Goal: Task Accomplishment & Management: Complete application form

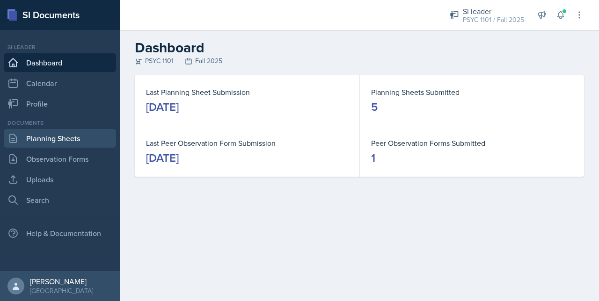
click at [89, 132] on link "Planning Sheets" at bounding box center [60, 138] width 112 height 19
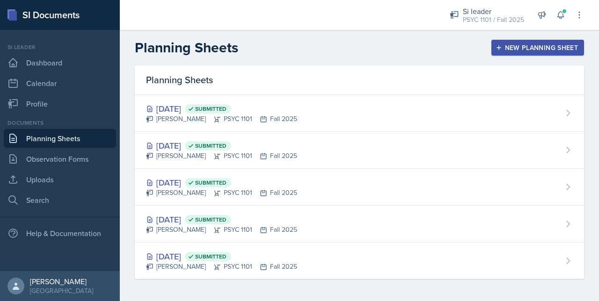
click at [537, 49] on div "New Planning Sheet" at bounding box center [537, 47] width 80 height 7
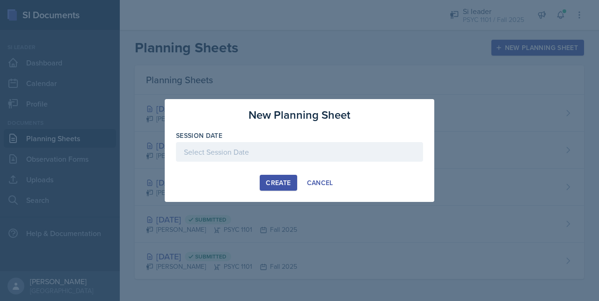
click at [241, 141] on div "Session Date" at bounding box center [299, 151] width 247 height 40
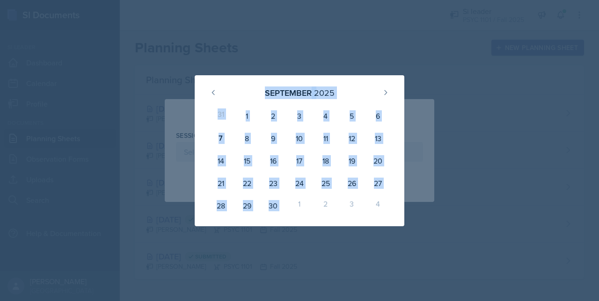
drag, startPoint x: 241, startPoint y: 141, endPoint x: 289, endPoint y: 226, distance: 97.5
click at [289, 226] on div "September 2025 31 1 2 3 4 5 6 7 8 9 10 11 12 13 14 15 16 17 18 19 20 21 22 23 2…" at bounding box center [299, 150] width 599 height 301
drag, startPoint x: 289, startPoint y: 226, endPoint x: 284, endPoint y: 216, distance: 11.5
click at [284, 216] on div "30" at bounding box center [273, 206] width 26 height 22
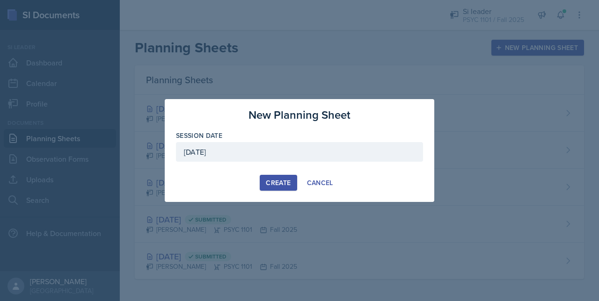
click at [296, 162] on div at bounding box center [299, 166] width 247 height 9
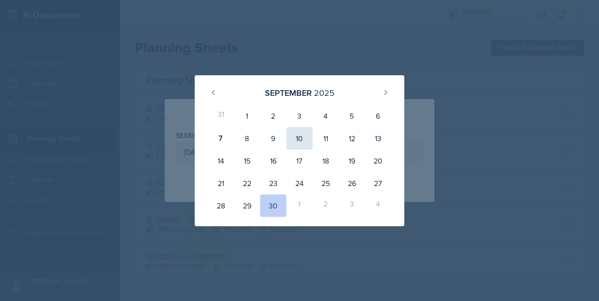
click at [308, 138] on div "10" at bounding box center [299, 138] width 26 height 22
type input "[DATE]"
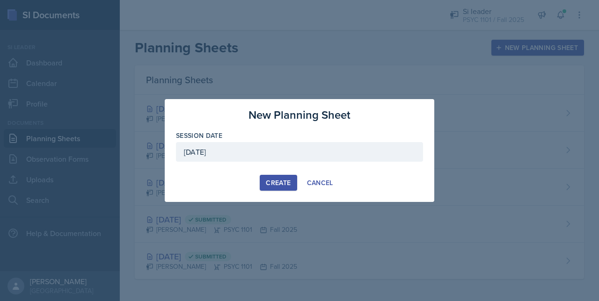
click at [281, 177] on button "Create" at bounding box center [278, 183] width 37 height 16
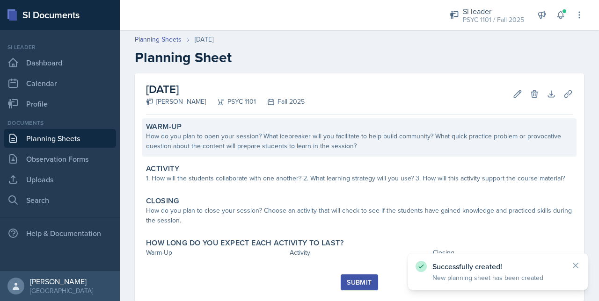
click at [281, 139] on div "How do you plan to open your session? What icebreaker will you facilitate to he…" at bounding box center [359, 141] width 427 height 20
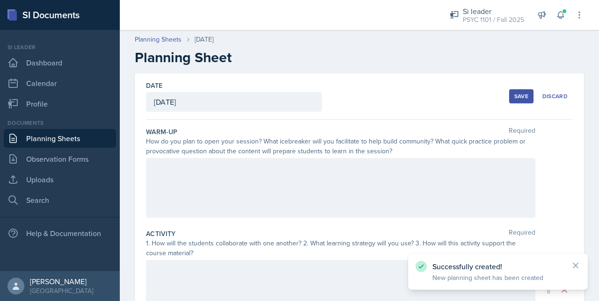
click at [246, 162] on div at bounding box center [340, 188] width 389 height 60
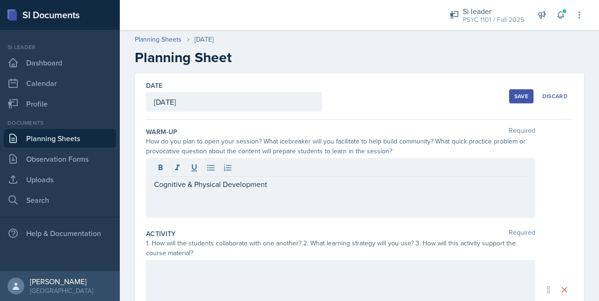
click at [509, 91] on button "Save" at bounding box center [521, 96] width 24 height 14
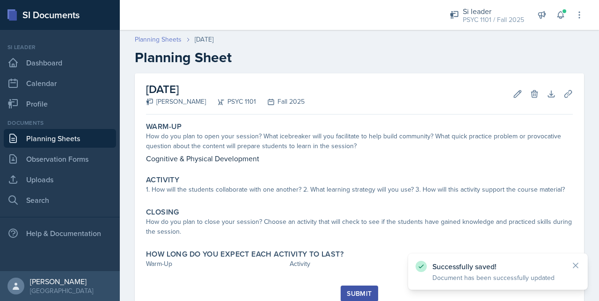
click at [156, 37] on link "Planning Sheets" at bounding box center [158, 40] width 47 height 10
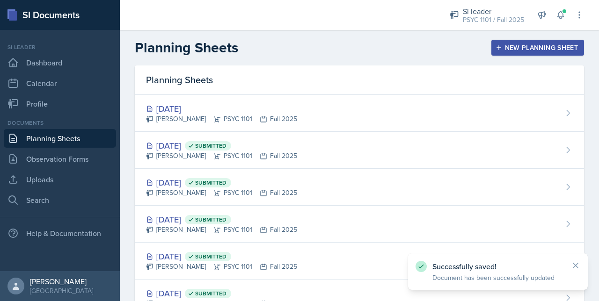
click at [503, 41] on button "New Planning Sheet" at bounding box center [537, 48] width 93 height 16
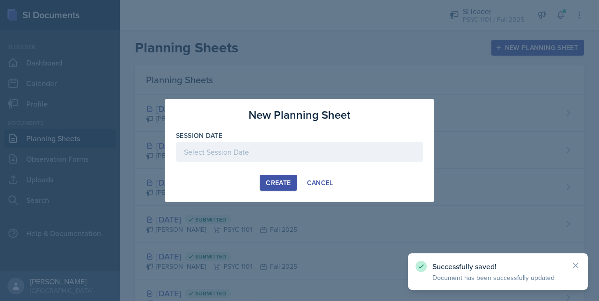
click at [329, 168] on div at bounding box center [299, 166] width 247 height 9
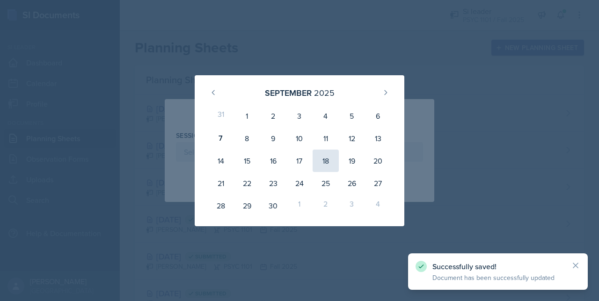
click at [322, 159] on div "18" at bounding box center [326, 161] width 26 height 22
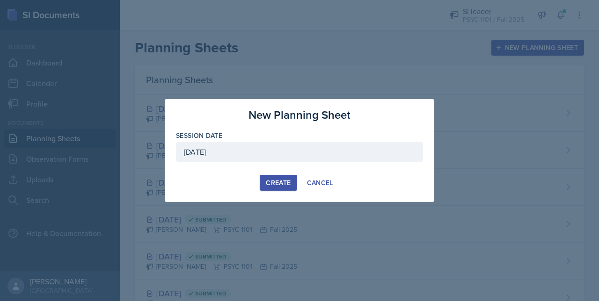
click at [308, 144] on div "September 18th, 2025" at bounding box center [299, 152] width 247 height 20
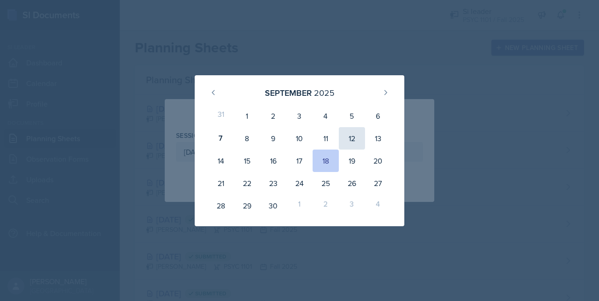
click at [357, 133] on div "12" at bounding box center [352, 138] width 26 height 22
type input "[DATE]"
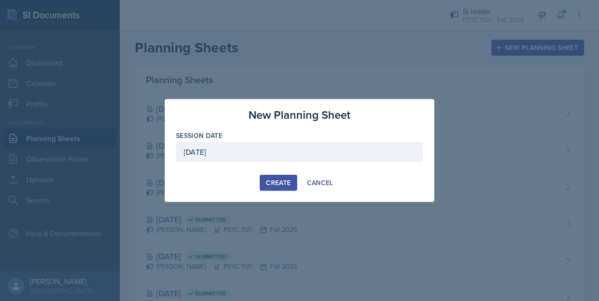
click at [288, 188] on button "Create" at bounding box center [278, 183] width 37 height 16
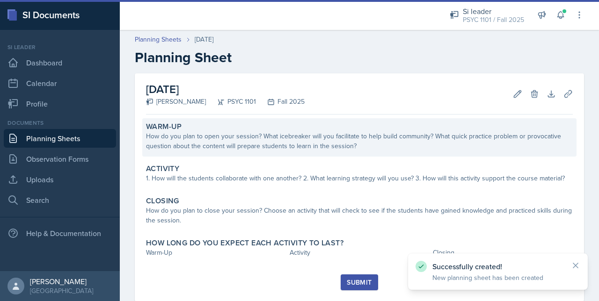
click at [182, 139] on div "How do you plan to open your session? What icebreaker will you facilitate to he…" at bounding box center [359, 141] width 427 height 20
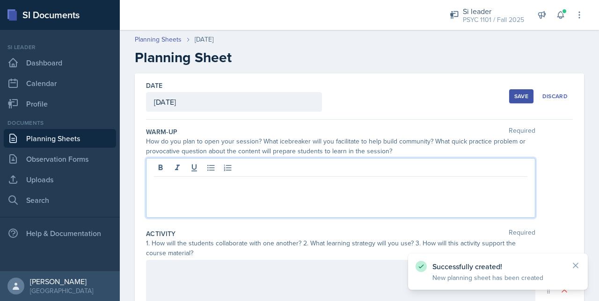
click at [171, 168] on div at bounding box center [340, 188] width 389 height 60
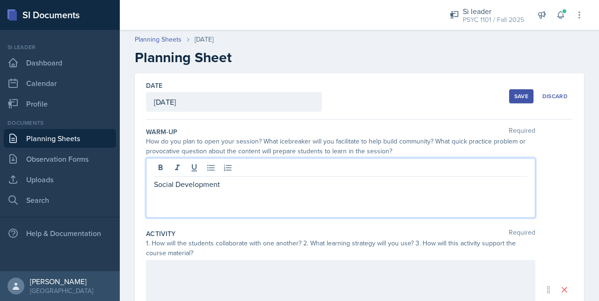
click at [520, 104] on div "Save Discard" at bounding box center [541, 97] width 64 height 22
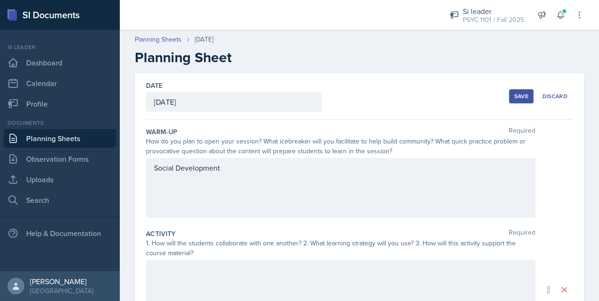
click at [517, 101] on button "Save" at bounding box center [521, 96] width 24 height 14
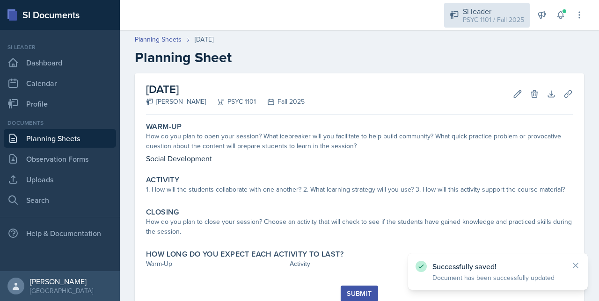
click at [489, 21] on div "PSYC 1101 / Fall 2025" at bounding box center [493, 20] width 61 height 10
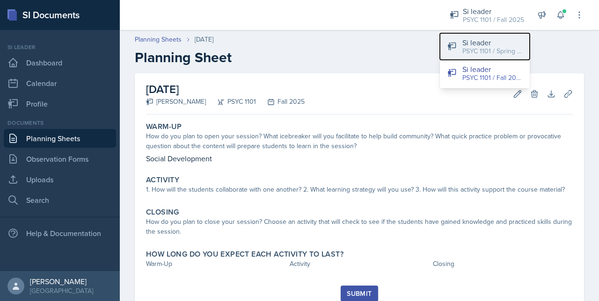
click at [482, 52] on div "PSYC 1101 / Spring 2025" at bounding box center [492, 51] width 60 height 10
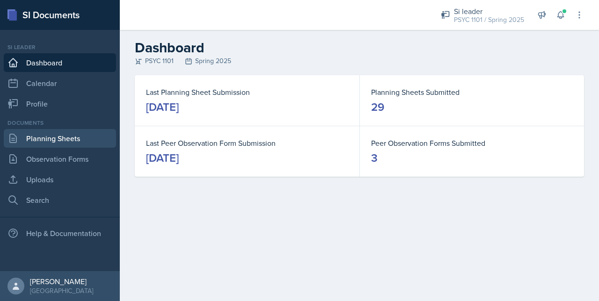
click at [53, 145] on link "Planning Sheets" at bounding box center [60, 138] width 112 height 19
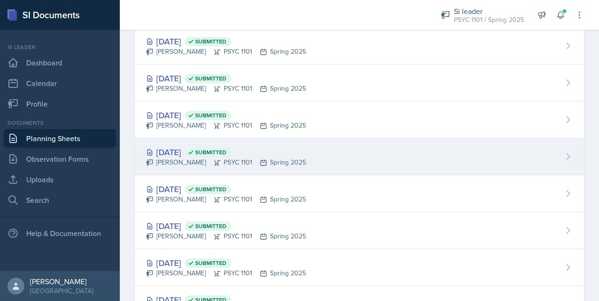
scroll to position [920, 0]
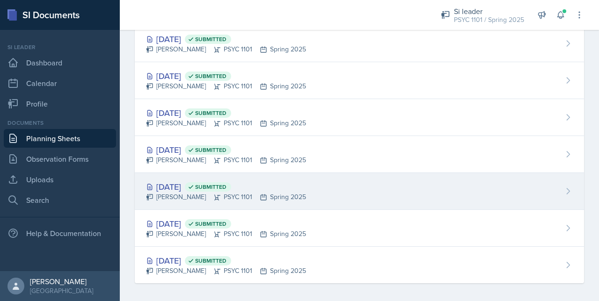
click at [226, 183] on span "Submitted" at bounding box center [210, 186] width 31 height 7
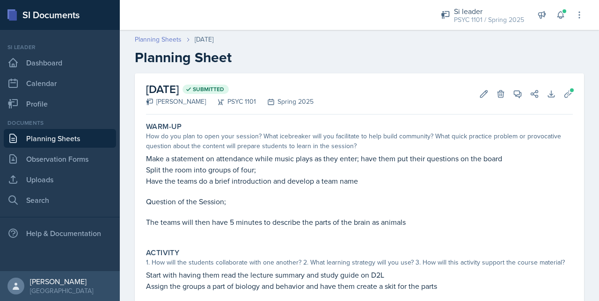
click at [146, 38] on link "Planning Sheets" at bounding box center [158, 40] width 47 height 10
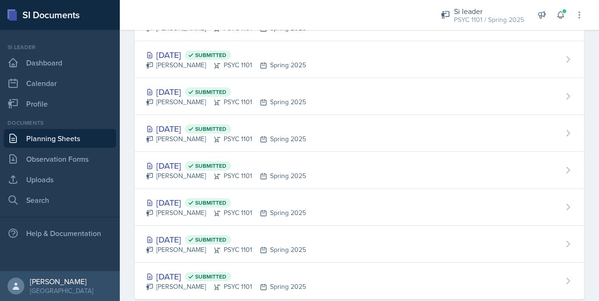
scroll to position [920, 0]
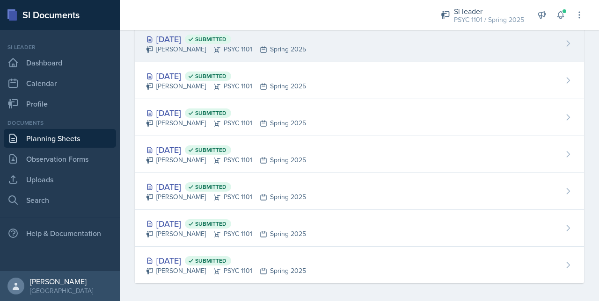
click at [252, 44] on div "Artemas Souder PSYC 1101 Spring 2025" at bounding box center [226, 49] width 160 height 10
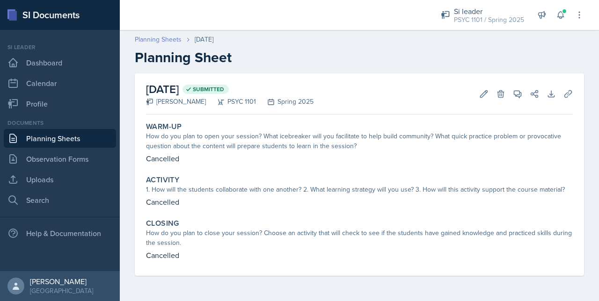
click at [146, 44] on link "Planning Sheets" at bounding box center [158, 40] width 47 height 10
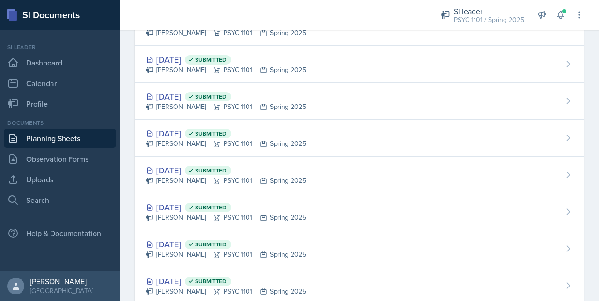
scroll to position [920, 0]
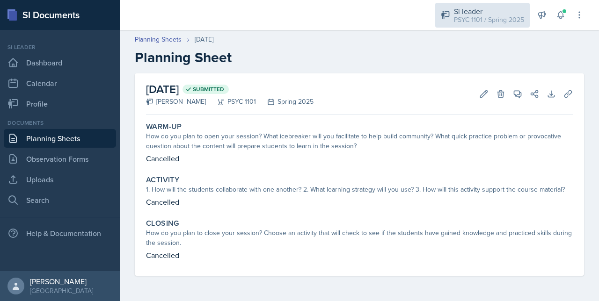
click at [461, 14] on div "Si leader" at bounding box center [489, 11] width 70 height 11
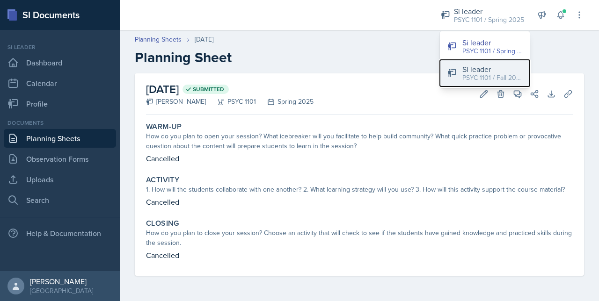
click at [473, 72] on div "Si leader" at bounding box center [492, 69] width 60 height 11
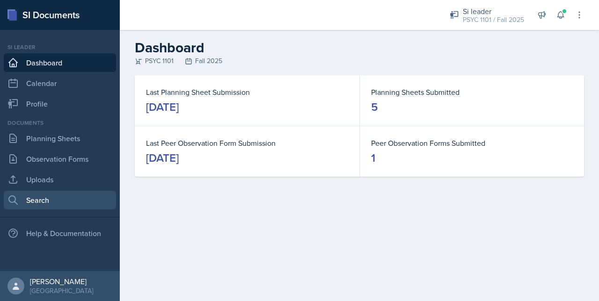
click at [62, 193] on link "Search" at bounding box center [60, 200] width 112 height 19
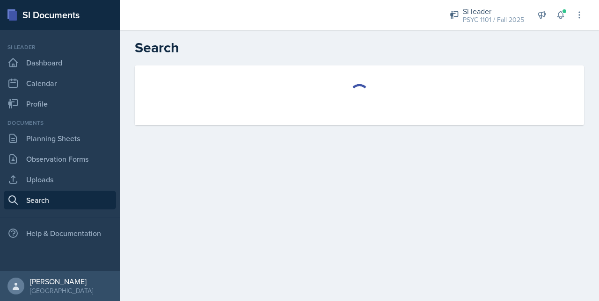
select select "all"
select select "1"
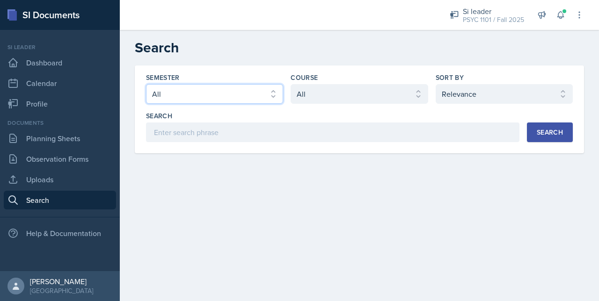
click at [212, 95] on select "Select semester All Fall 2025 Summer 2025 Spring 2025 Fall 2024 Summer 2024 Spr…" at bounding box center [214, 94] width 137 height 20
select select "e2039551-f485-4c1b-a525-5b9893bb04c4"
click at [146, 84] on select "Select semester All Fall 2025 Summer 2025 Spring 2025 Fall 2024 Summer 2024 Spr…" at bounding box center [214, 94] width 137 height 20
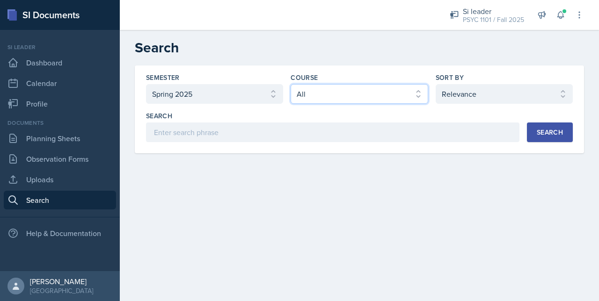
click at [336, 95] on select "Select course All ACCT 2101 ACCT 2102 ACCT 4050 ANTH 1102 ANTH 3301 ARCH 1000 A…" at bounding box center [359, 94] width 137 height 20
select select "93a945cf-eb40-40a1-82f0-d0905c6d75b7"
click at [291, 84] on select "Select course All ACCT 2101 ACCT 2102 ACCT 4050 ANTH 1102 ANTH 3301 ARCH 1000 A…" at bounding box center [359, 94] width 137 height 20
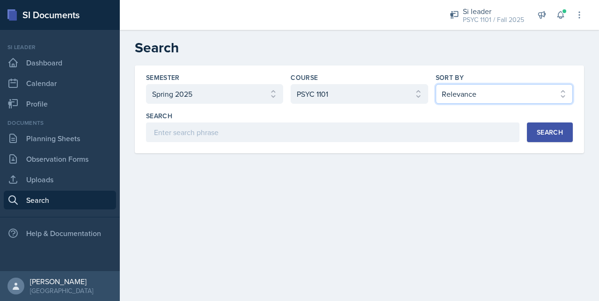
click at [464, 91] on select "Select sort by Relevance Document Date (Asc) Document Date (Desc)" at bounding box center [504, 94] width 137 height 20
select select "2"
click at [436, 84] on select "Select sort by Relevance Document Date (Asc) Document Date (Desc)" at bounding box center [504, 94] width 137 height 20
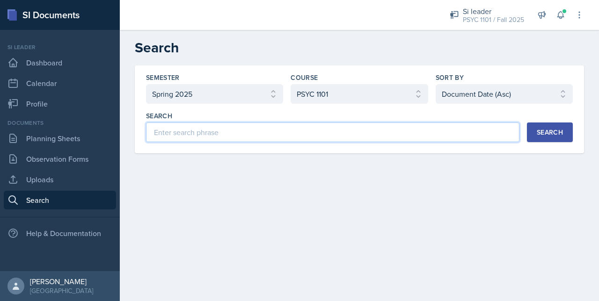
click at [486, 137] on input at bounding box center [332, 133] width 373 height 20
type input "development"
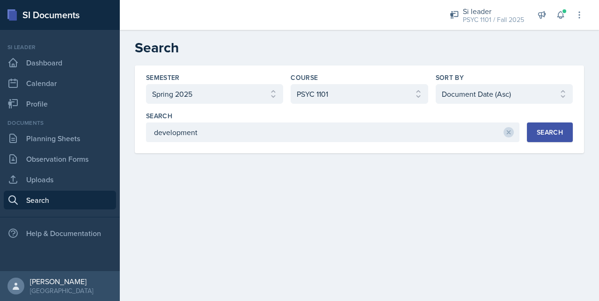
click at [534, 133] on button "Search" at bounding box center [550, 133] width 46 height 20
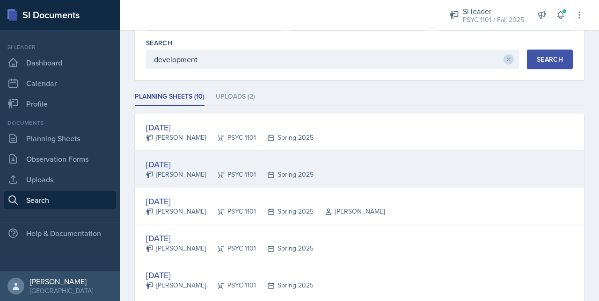
scroll to position [74, 0]
click at [284, 171] on div "Spring 2025" at bounding box center [285, 174] width 58 height 10
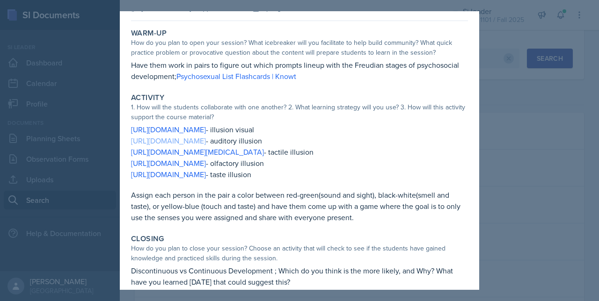
scroll to position [0, 0]
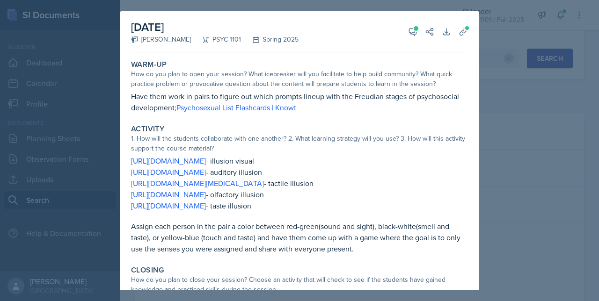
click at [491, 111] on div at bounding box center [299, 150] width 599 height 301
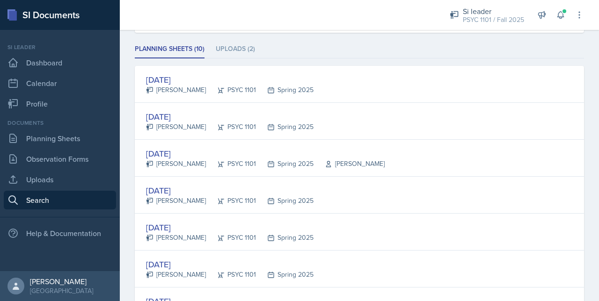
scroll to position [122, 0]
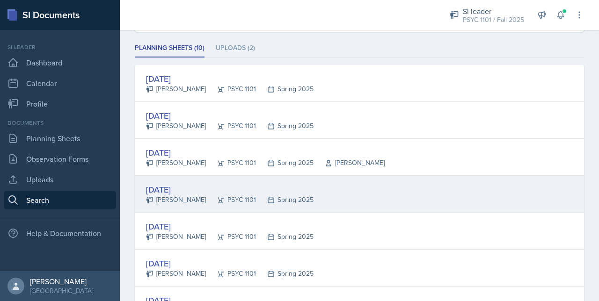
click at [217, 197] on icon at bounding box center [220, 200] width 7 height 7
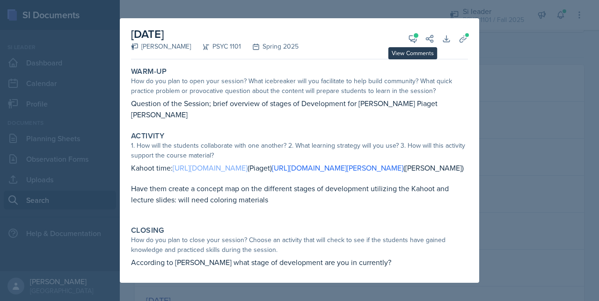
click at [211, 163] on link "https://create.kahoot.it/share/piaget-stages-of-cognitive-development/21b5f96f-…" at bounding box center [210, 168] width 75 height 10
click at [503, 114] on div at bounding box center [299, 150] width 599 height 301
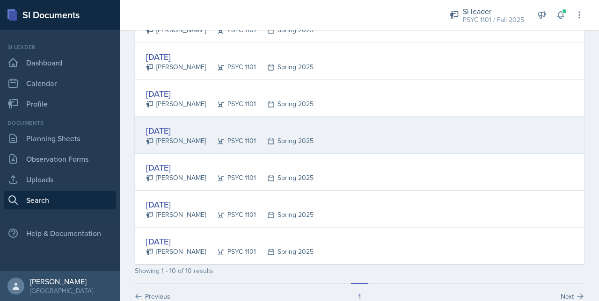
scroll to position [312, 0]
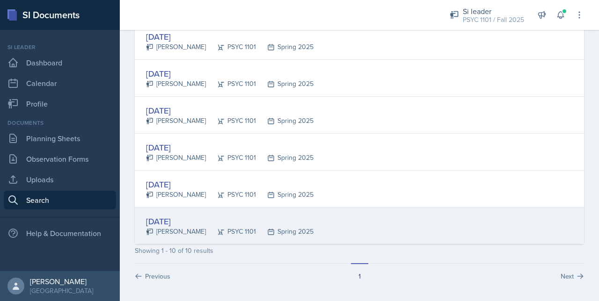
click at [174, 227] on div "[PERSON_NAME]" at bounding box center [176, 232] width 60 height 10
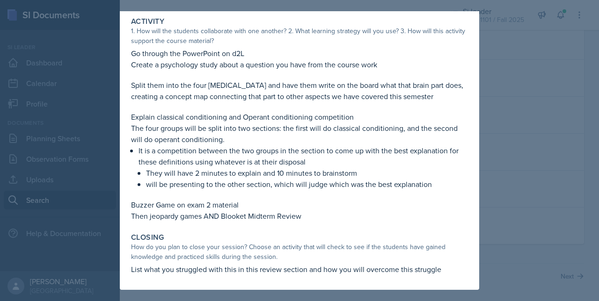
scroll to position [0, 0]
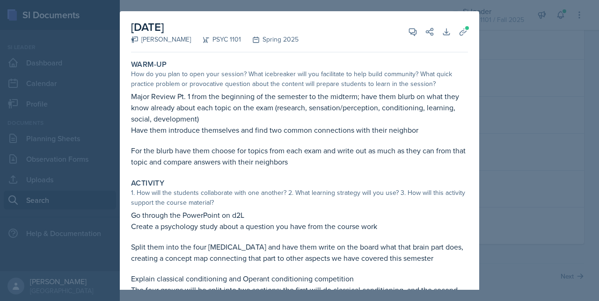
click at [489, 78] on div at bounding box center [299, 150] width 599 height 301
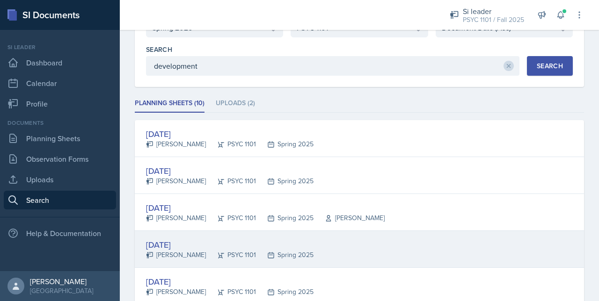
scroll to position [63, 0]
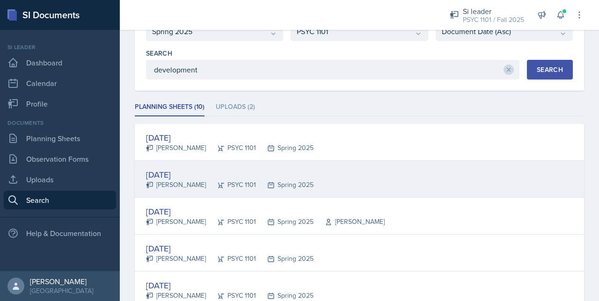
click at [183, 175] on div "Feb 11th, 2025" at bounding box center [230, 174] width 168 height 13
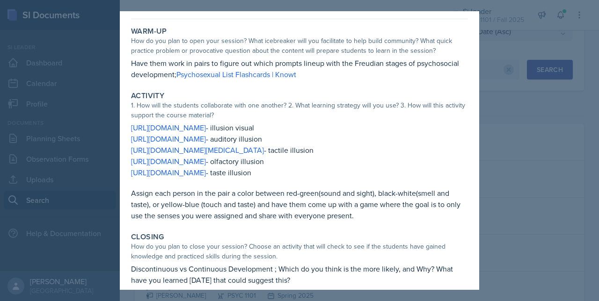
scroll to position [44, 0]
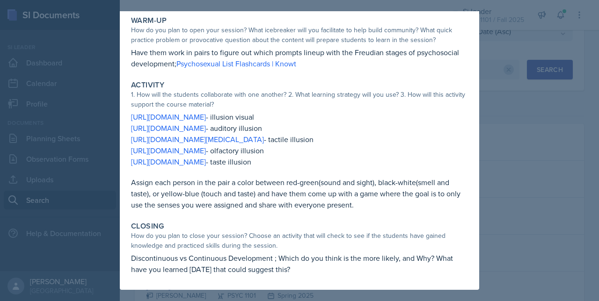
click at [516, 162] on div at bounding box center [299, 150] width 599 height 301
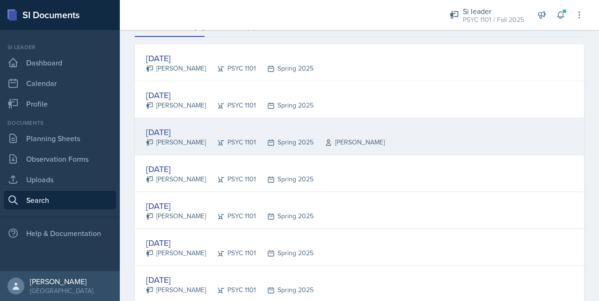
scroll to position [143, 0]
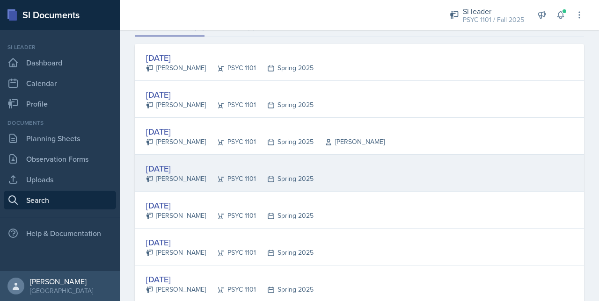
click at [206, 166] on div "Feb 13th, 2025" at bounding box center [230, 168] width 168 height 13
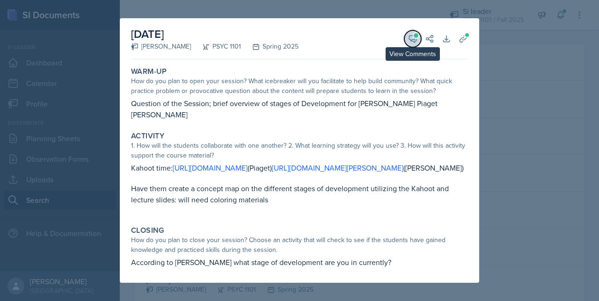
click at [417, 34] on button "View Comments" at bounding box center [412, 38] width 17 height 17
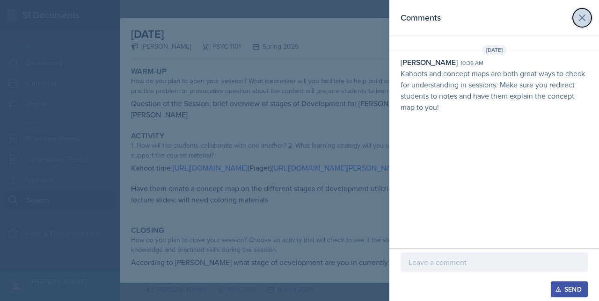
click at [581, 14] on icon at bounding box center [582, 17] width 11 height 11
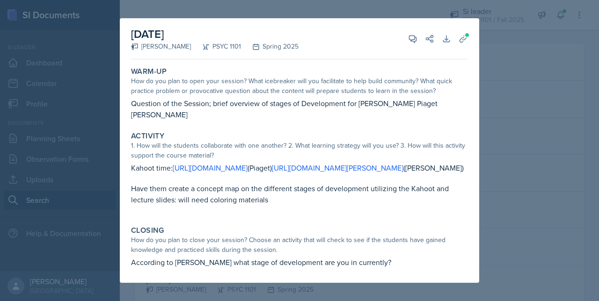
click at [502, 148] on div at bounding box center [299, 150] width 599 height 301
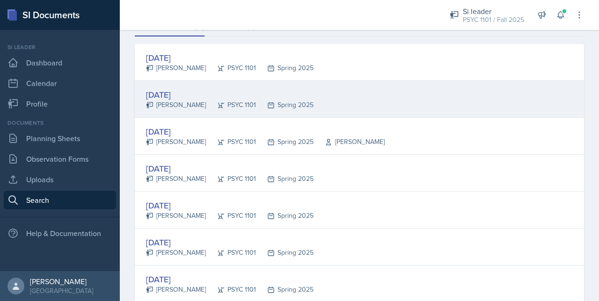
drag, startPoint x: 183, startPoint y: 73, endPoint x: 176, endPoint y: 110, distance: 37.2
click at [176, 110] on div "Jan 14th, 2025 Shifa Jiwani PSYC 1101 Spring 2025 Feb 11th, 2025 Artemas Souder…" at bounding box center [359, 228] width 449 height 369
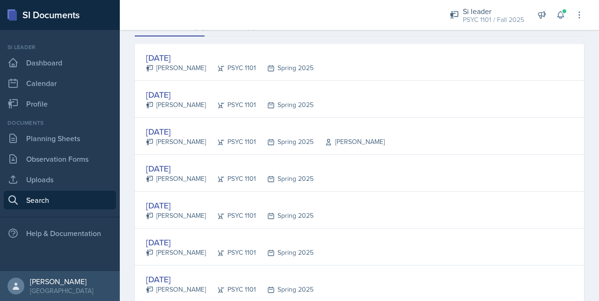
drag, startPoint x: 176, startPoint y: 110, endPoint x: 123, endPoint y: 108, distance: 53.8
click at [123, 108] on div "Semester Select semester All Fall 2025 Summer 2025 Spring 2025 Fall 2024 Summer…" at bounding box center [359, 198] width 479 height 550
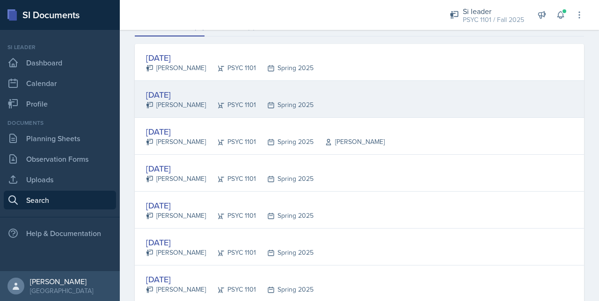
click at [155, 102] on div "[PERSON_NAME]" at bounding box center [176, 105] width 60 height 10
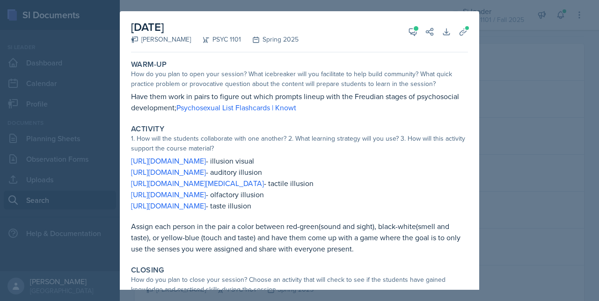
click at [546, 142] on div at bounding box center [299, 150] width 599 height 301
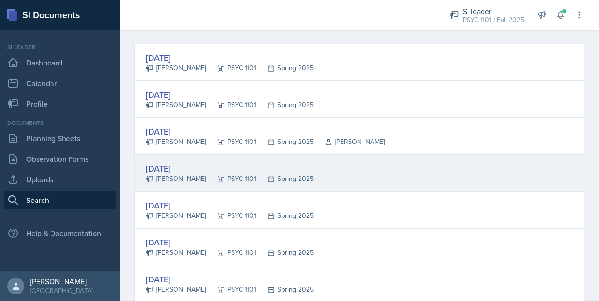
click at [278, 178] on div "Spring 2025" at bounding box center [285, 179] width 58 height 10
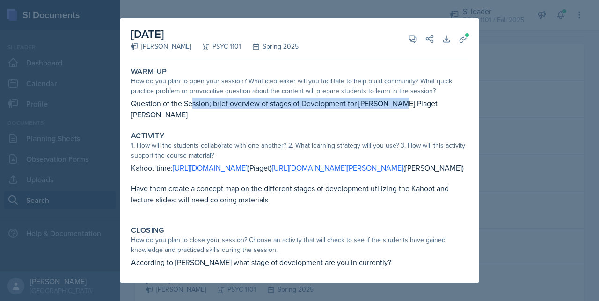
drag, startPoint x: 193, startPoint y: 100, endPoint x: 394, endPoint y: 97, distance: 200.3
click at [394, 98] on p "Question of the Session; brief overview of stages of Development for Erikson Pi…" at bounding box center [299, 109] width 337 height 22
click at [466, 34] on icon at bounding box center [463, 38] width 9 height 9
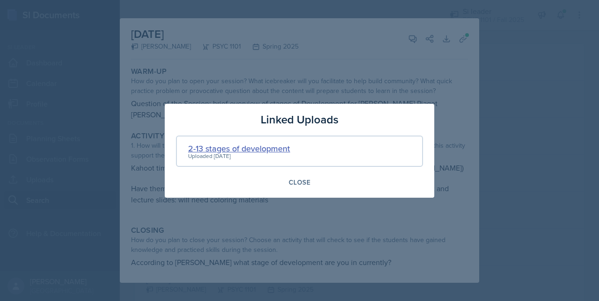
click at [215, 147] on div "2-13 stages of development" at bounding box center [239, 148] width 102 height 13
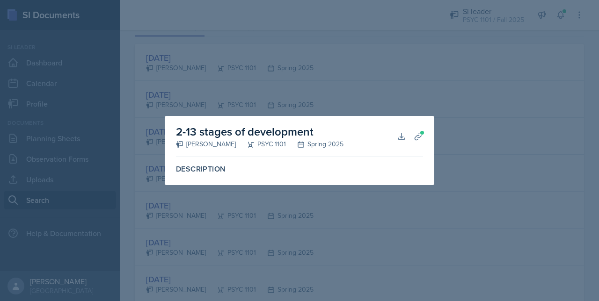
click at [358, 75] on div at bounding box center [299, 150] width 599 height 301
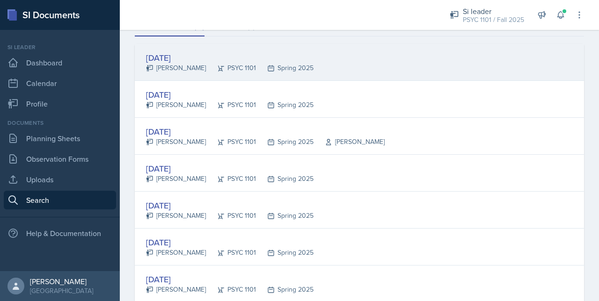
click at [256, 63] on div "Spring 2025" at bounding box center [285, 68] width 58 height 10
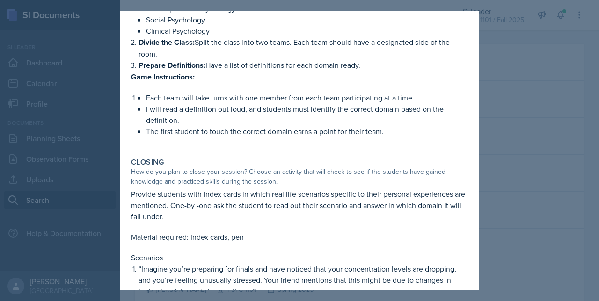
scroll to position [529, 0]
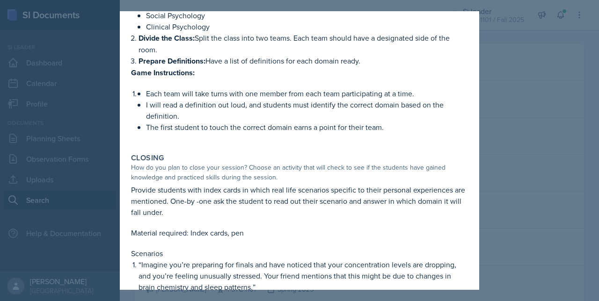
click at [518, 172] on div at bounding box center [299, 150] width 599 height 301
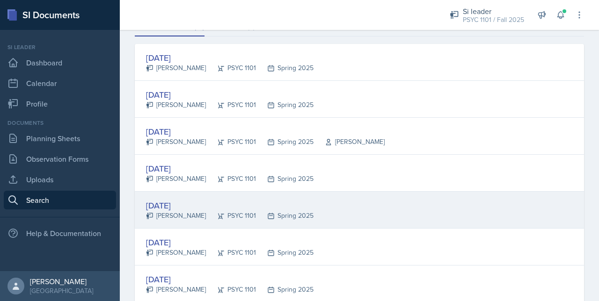
scroll to position [182, 0]
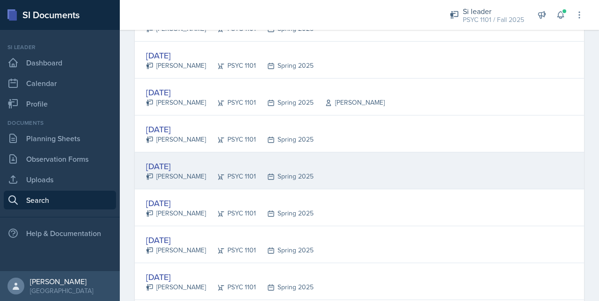
click at [306, 175] on div "Feb 14th, 2025 Shifa Jiwani PSYC 1101 Spring 2025" at bounding box center [359, 171] width 449 height 37
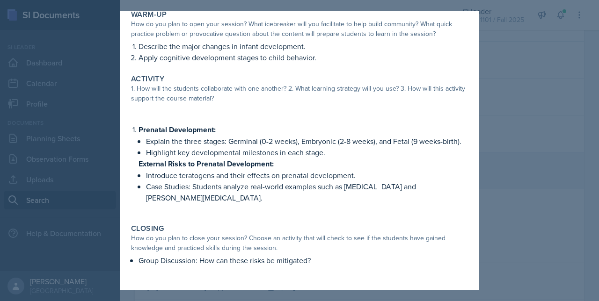
scroll to position [0, 0]
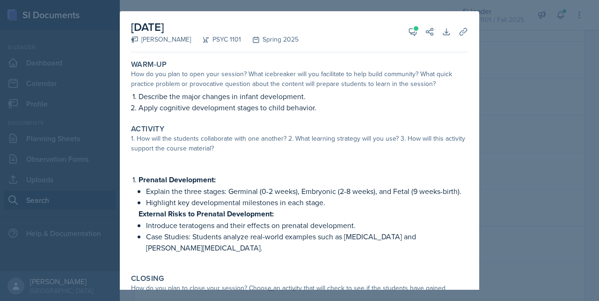
click at [503, 128] on div at bounding box center [299, 150] width 599 height 301
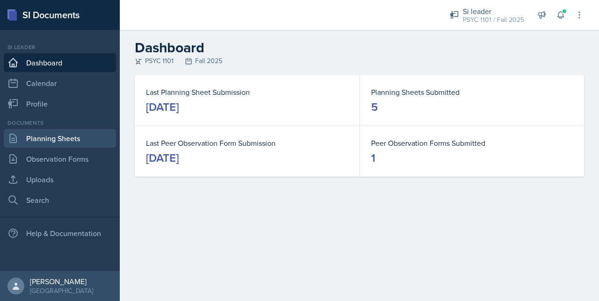
click at [58, 133] on link "Planning Sheets" at bounding box center [60, 138] width 112 height 19
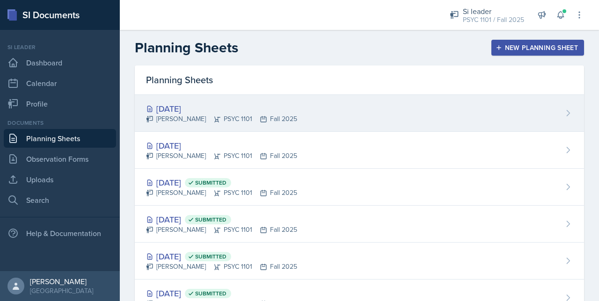
click at [187, 116] on div "[PERSON_NAME] PSYC 1101 Fall 2025" at bounding box center [221, 119] width 151 height 10
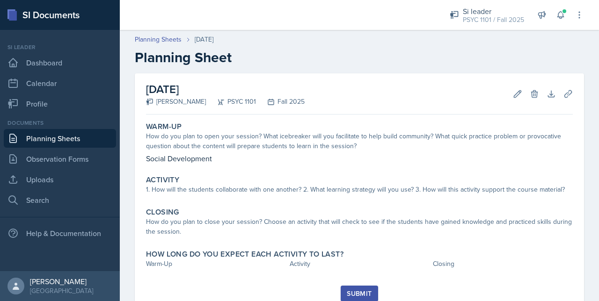
click at [241, 160] on p "Social Development" at bounding box center [359, 158] width 427 height 11
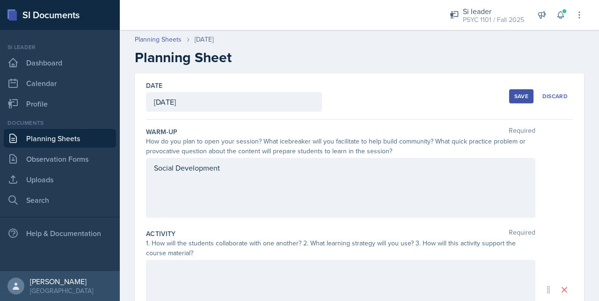
click at [232, 186] on div "Social Development" at bounding box center [340, 188] width 389 height 60
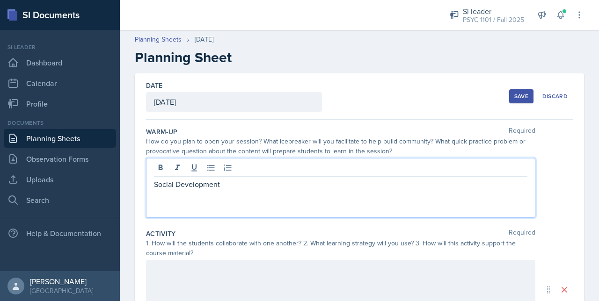
click at [235, 181] on p "Social Development" at bounding box center [340, 184] width 373 height 11
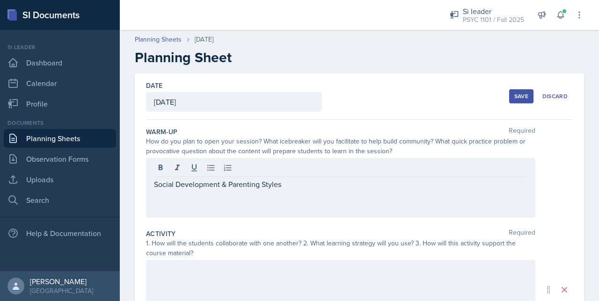
click at [525, 99] on button "Save" at bounding box center [521, 96] width 24 height 14
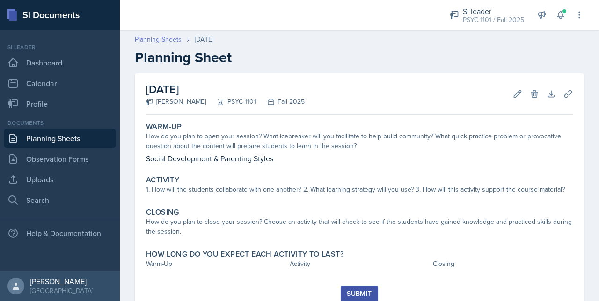
click at [159, 40] on link "Planning Sheets" at bounding box center [158, 40] width 47 height 10
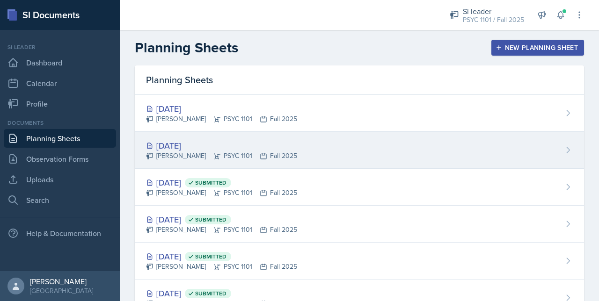
click at [210, 145] on div "[DATE]" at bounding box center [221, 145] width 151 height 13
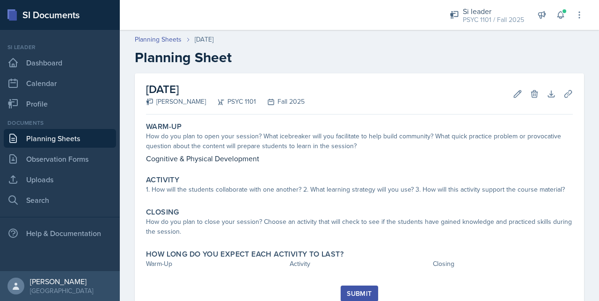
scroll to position [34, 0]
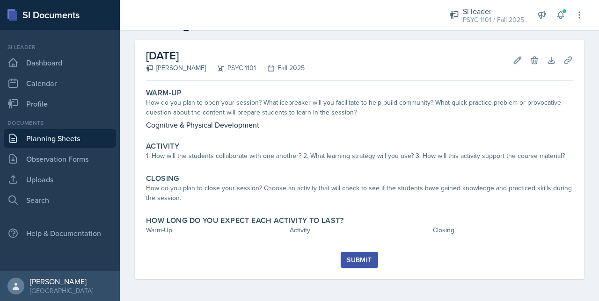
drag, startPoint x: 236, startPoint y: 98, endPoint x: 259, endPoint y: 301, distance: 204.9
click at [259, 301] on html "SI Documents Si leader Dashboard Calendar Profile Documents Planning Sheets Obs…" at bounding box center [299, 150] width 599 height 301
drag, startPoint x: 259, startPoint y: 301, endPoint x: 226, endPoint y: 211, distance: 96.2
click at [226, 211] on div "Warm-Up How do you plan to open your session? What icebreaker will you facilita…" at bounding box center [359, 169] width 427 height 168
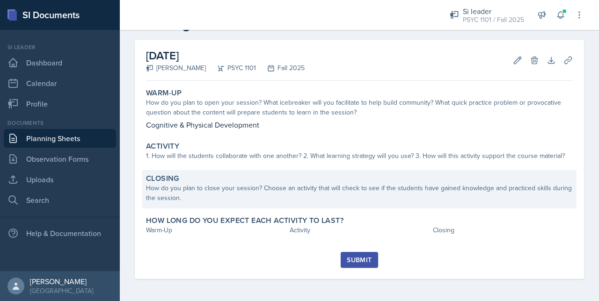
click at [161, 200] on div "How do you plan to close your session? Choose an activity that will check to se…" at bounding box center [359, 193] width 427 height 20
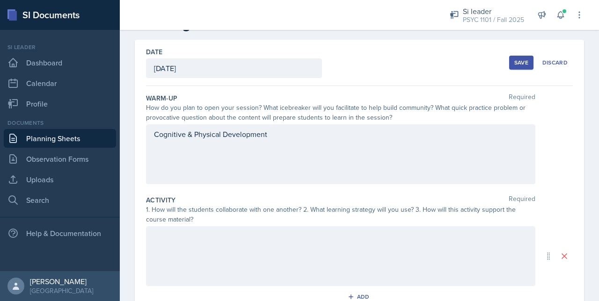
click at [306, 141] on div "Cognitive & Physical Development" at bounding box center [340, 154] width 389 height 60
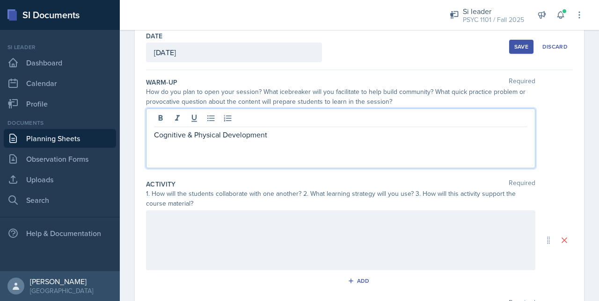
click at [288, 129] on p "Cognitive & Physical Development" at bounding box center [340, 134] width 373 height 11
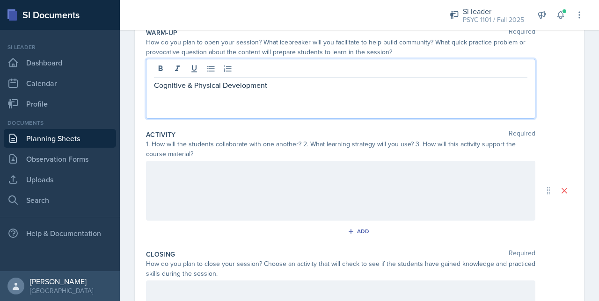
scroll to position [103, 0]
